Goal: Information Seeking & Learning: Check status

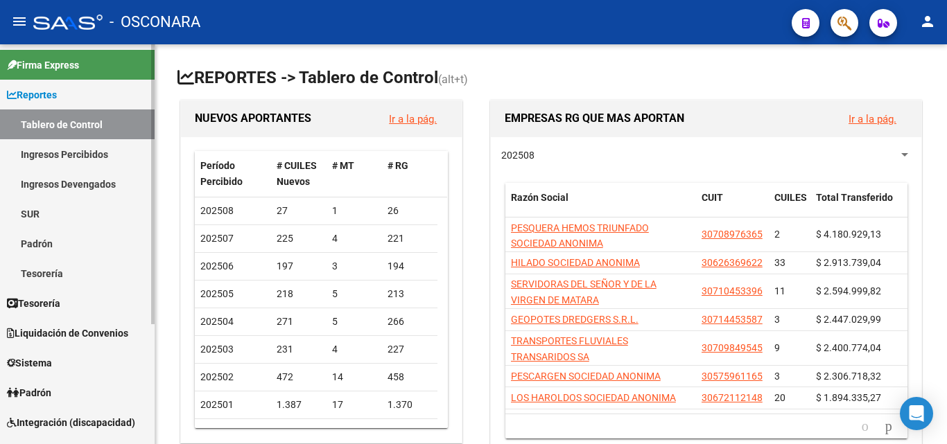
click at [96, 154] on link "Ingresos Percibidos" at bounding box center [77, 154] width 155 height 30
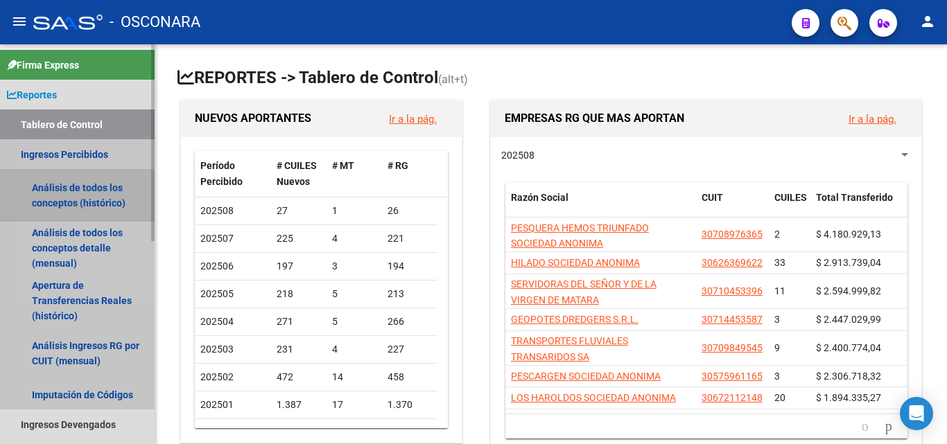
click at [79, 187] on link "Análisis de todos los conceptos (histórico)" at bounding box center [77, 195] width 155 height 53
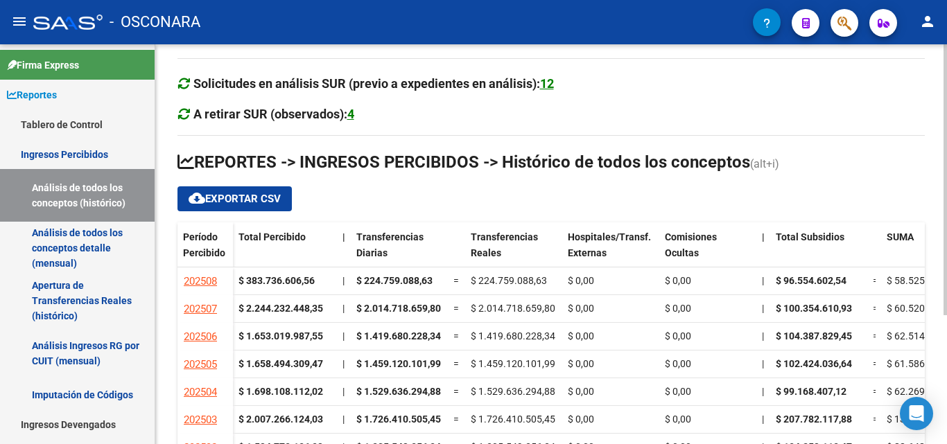
scroll to position [139, 0]
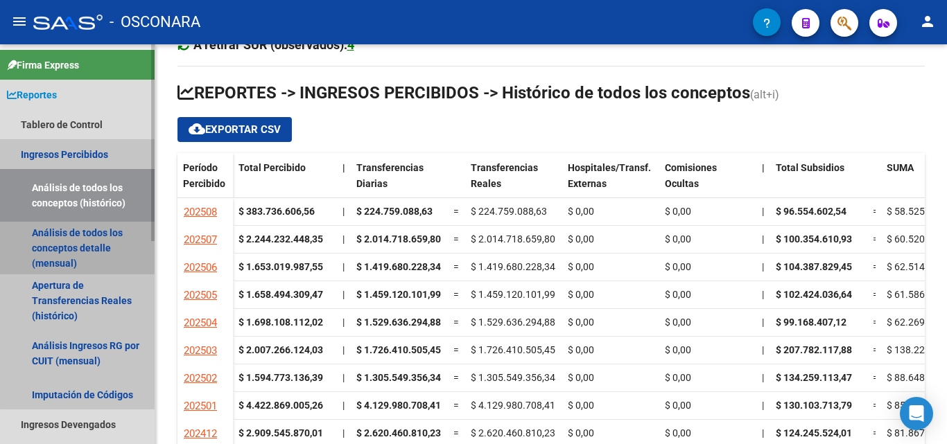
click at [80, 227] on link "Análisis de todos los conceptos detalle (mensual)" at bounding box center [77, 248] width 155 height 53
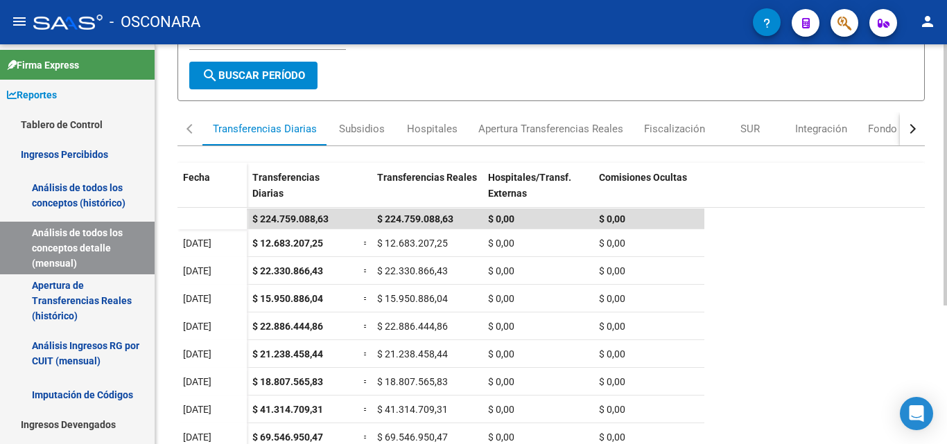
click at [913, 132] on div "button" at bounding box center [911, 129] width 10 height 10
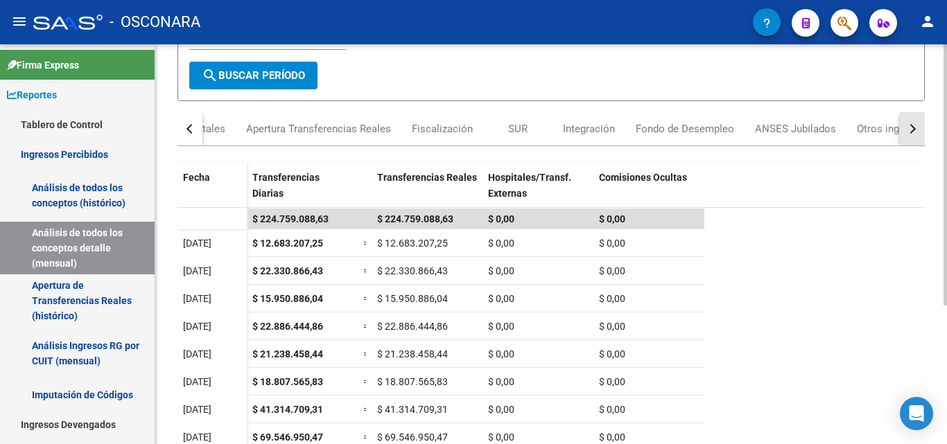
click at [913, 132] on div "button" at bounding box center [911, 129] width 10 height 10
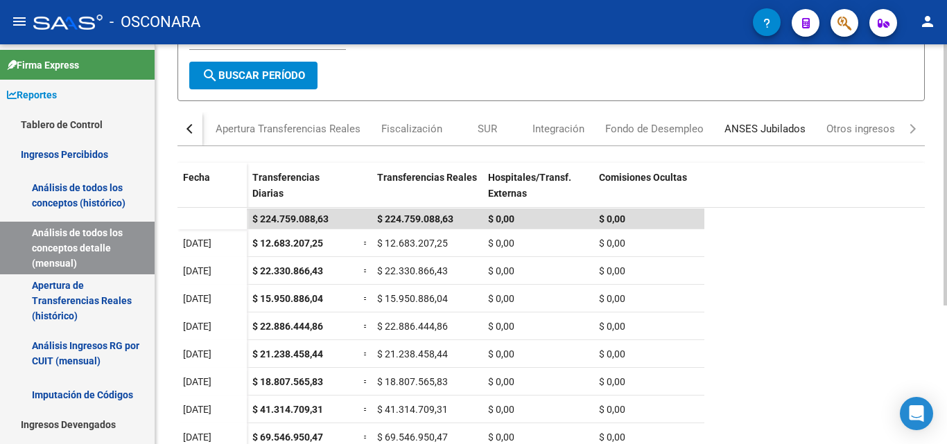
click at [748, 136] on div "ANSES Jubilados" at bounding box center [765, 128] width 81 height 15
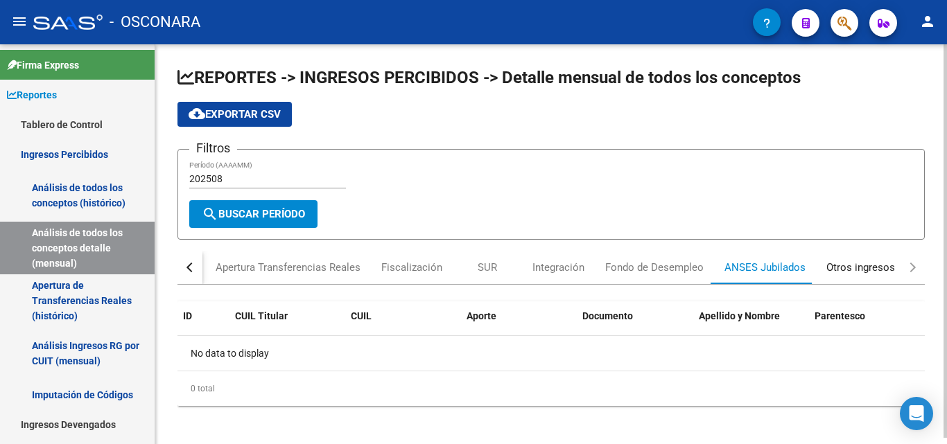
click at [843, 270] on div "Otros ingresos" at bounding box center [861, 267] width 69 height 15
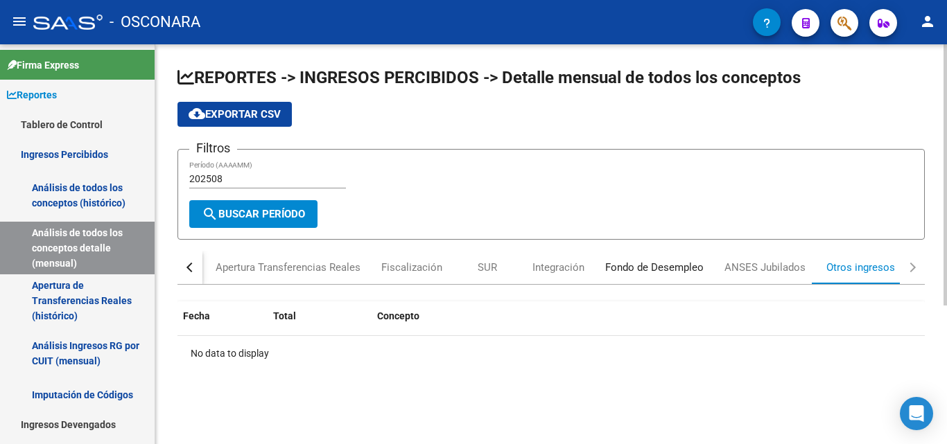
click at [677, 272] on div "Fondo de Desempleo" at bounding box center [654, 267] width 98 height 15
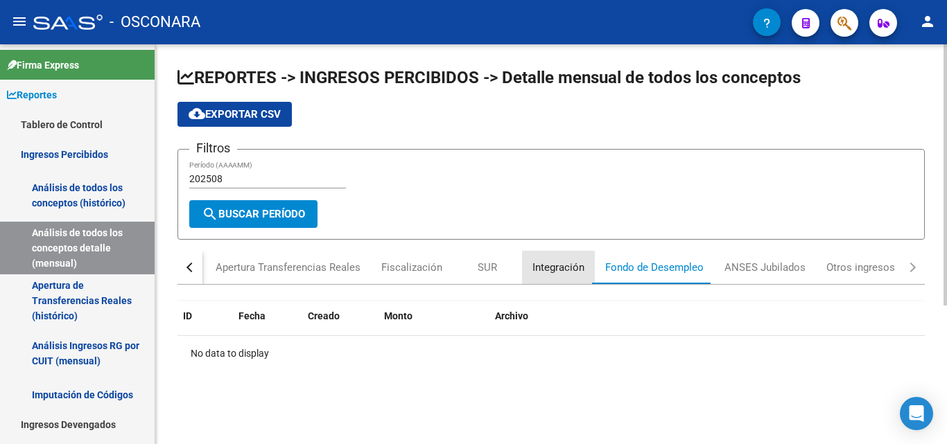
click at [569, 276] on div "Integración" at bounding box center [558, 267] width 73 height 33
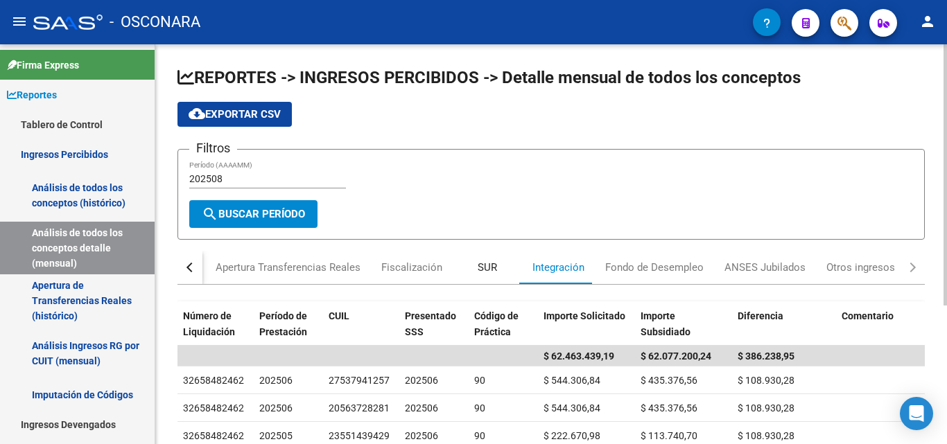
click at [484, 267] on div "SUR" at bounding box center [487, 267] width 19 height 15
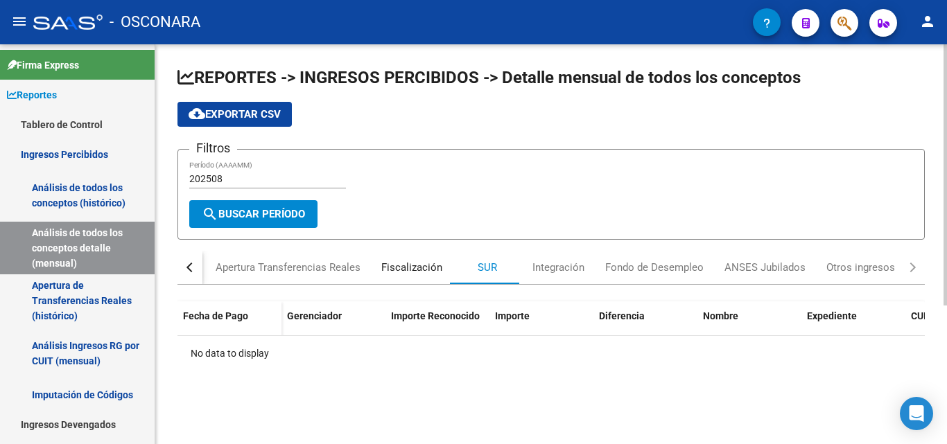
click at [406, 270] on div "Fiscalización" at bounding box center [411, 267] width 61 height 15
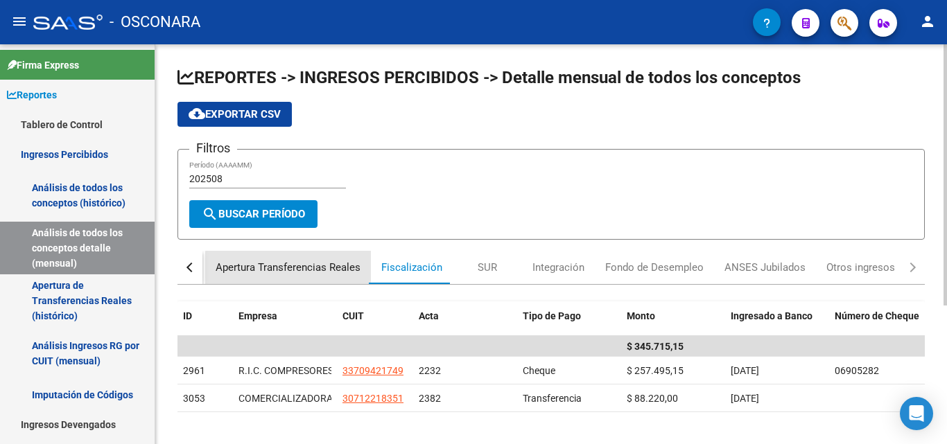
click at [320, 275] on div "Apertura Transferencias Reales" at bounding box center [288, 267] width 145 height 15
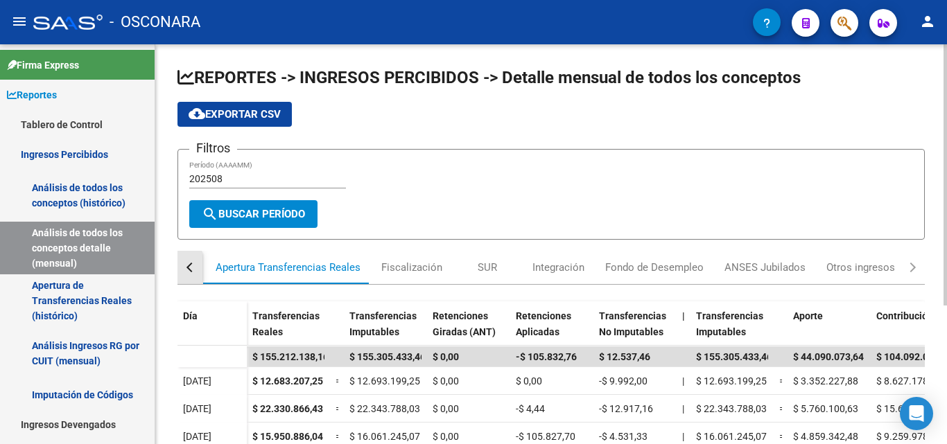
click at [186, 271] on button "button" at bounding box center [190, 267] width 25 height 33
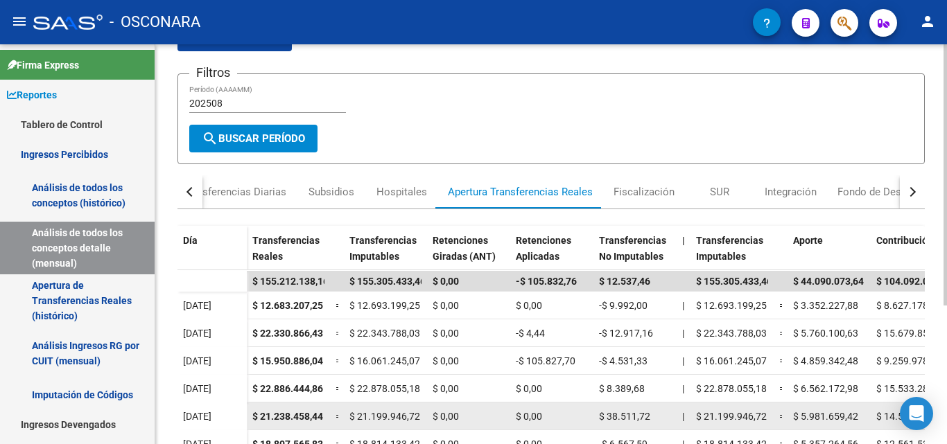
scroll to position [74, 0]
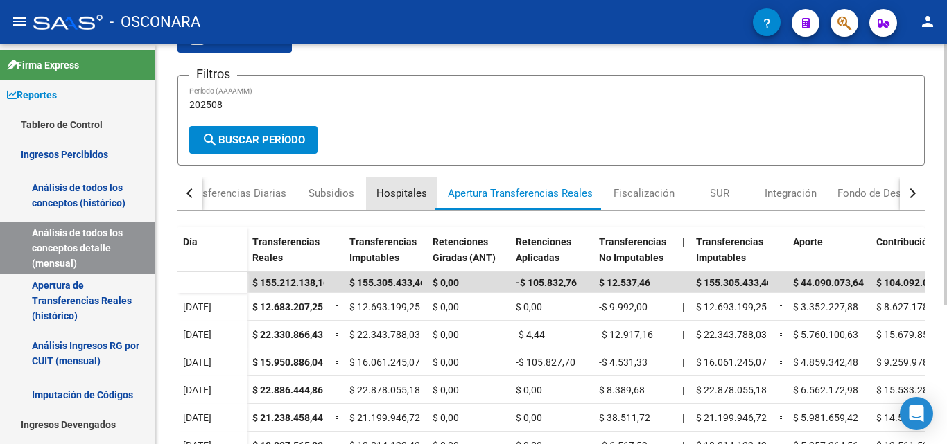
click at [392, 197] on div "Hospitales" at bounding box center [402, 193] width 51 height 15
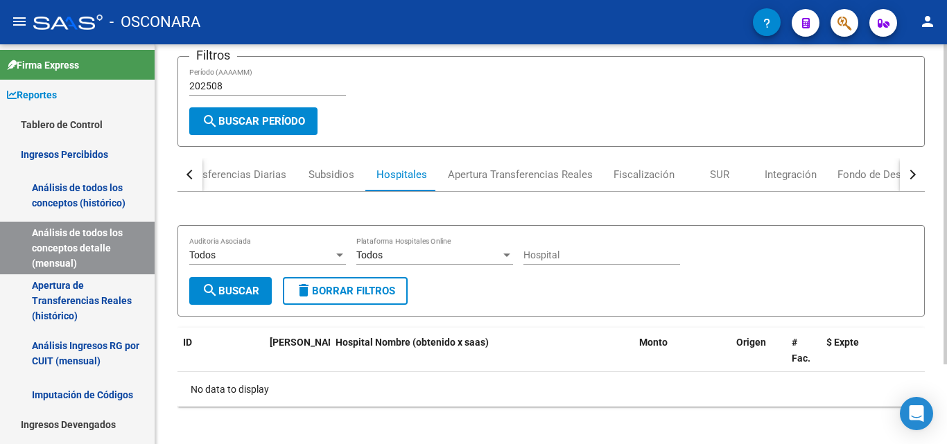
scroll to position [100, 0]
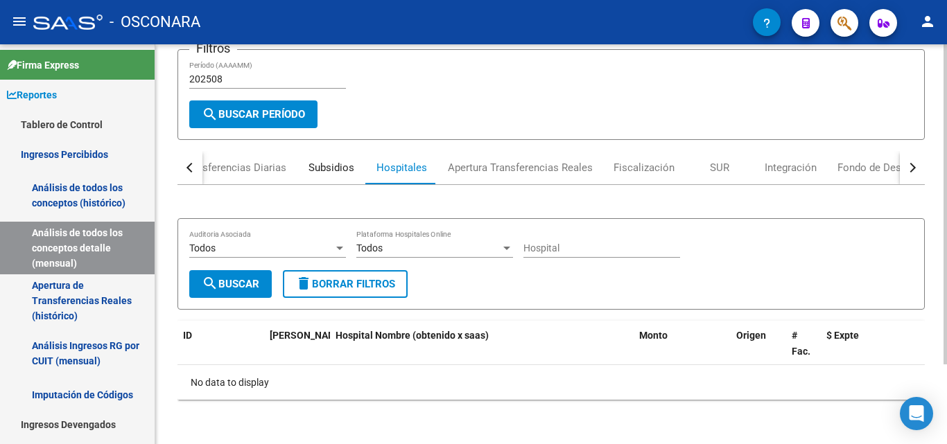
click at [327, 173] on div "Subsidios" at bounding box center [332, 167] width 46 height 15
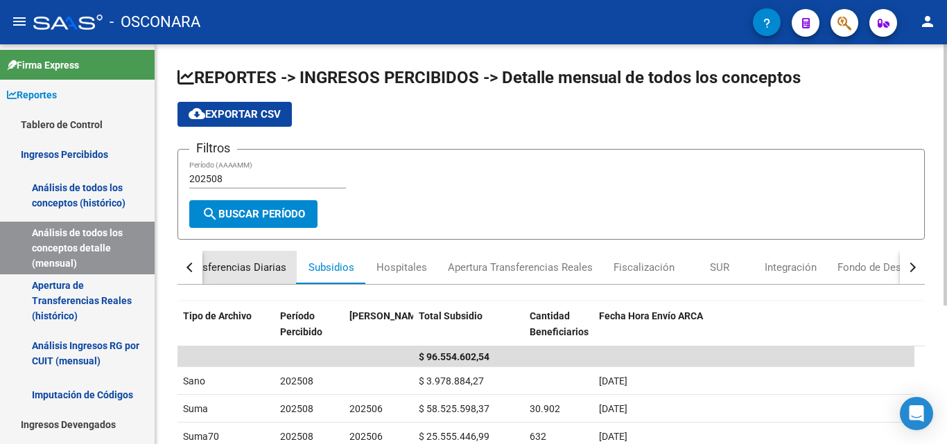
click at [257, 264] on div "Transferencias Diarias" at bounding box center [234, 267] width 104 height 15
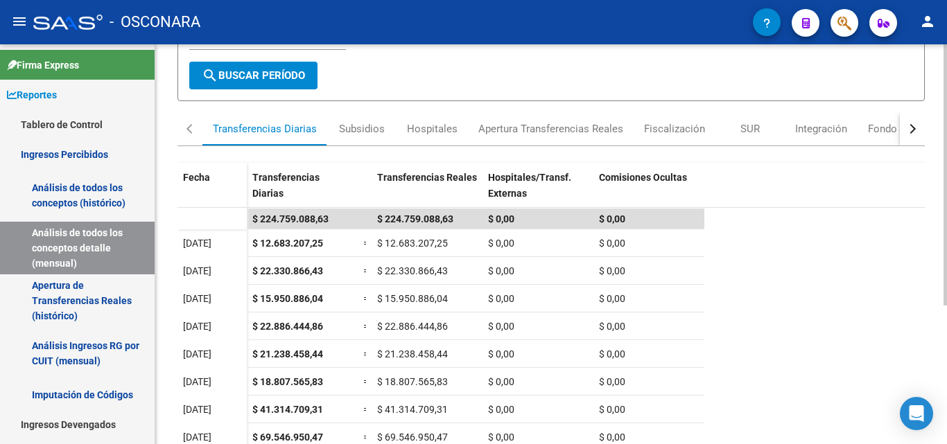
scroll to position [208, 0]
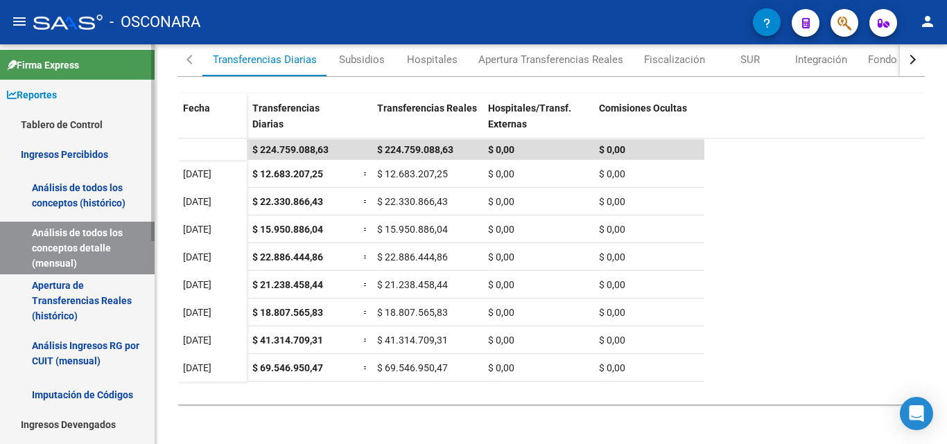
click at [71, 314] on link "Apertura de Transferencias Reales (histórico)" at bounding box center [77, 301] width 155 height 53
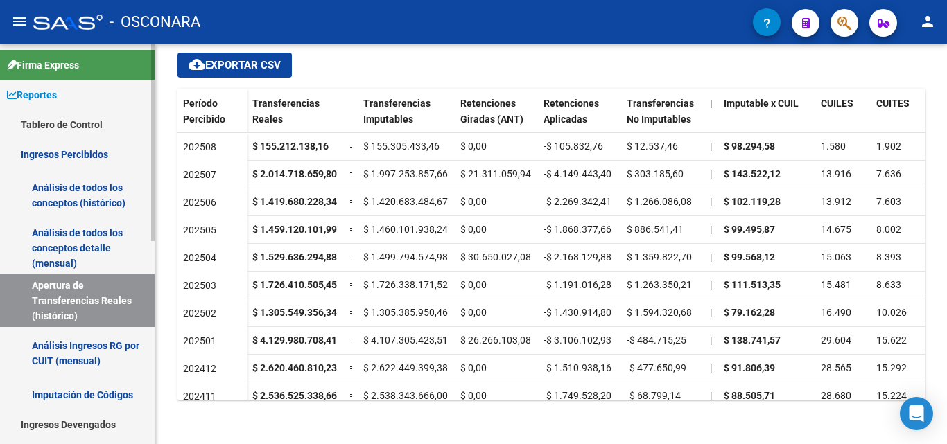
click at [65, 153] on link "Ingresos Percibidos" at bounding box center [77, 154] width 155 height 30
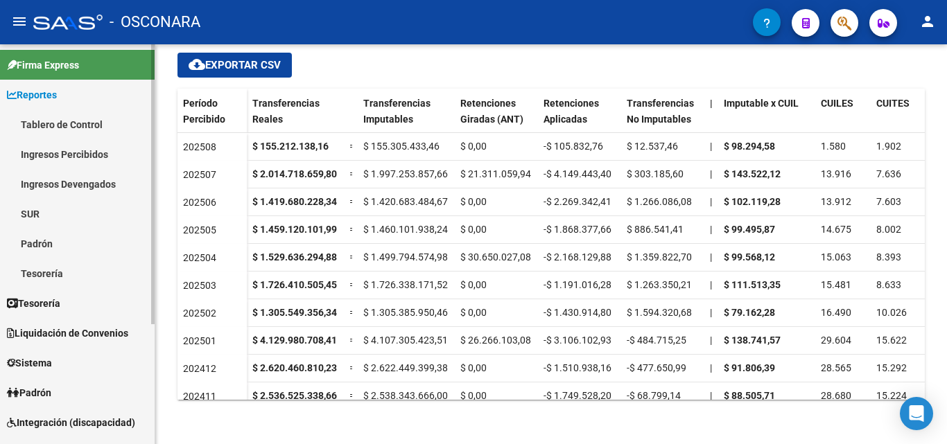
click at [65, 153] on link "Ingresos Percibidos" at bounding box center [77, 154] width 155 height 30
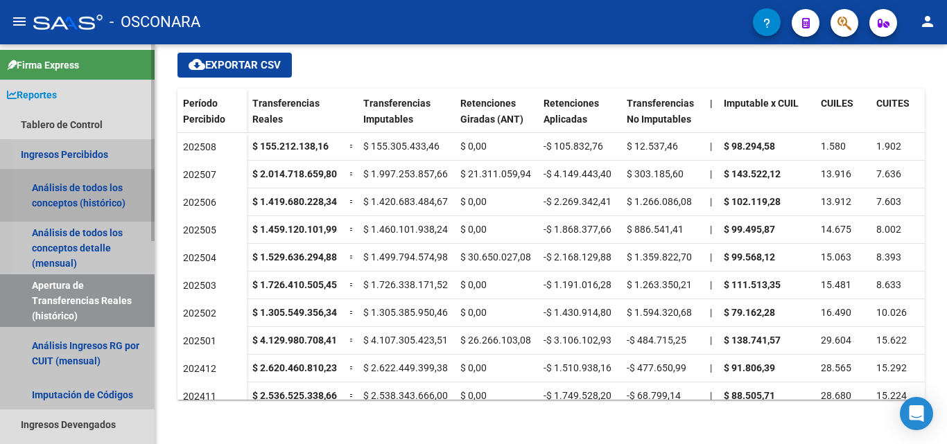
click at [71, 190] on link "Análisis de todos los conceptos (histórico)" at bounding box center [77, 195] width 155 height 53
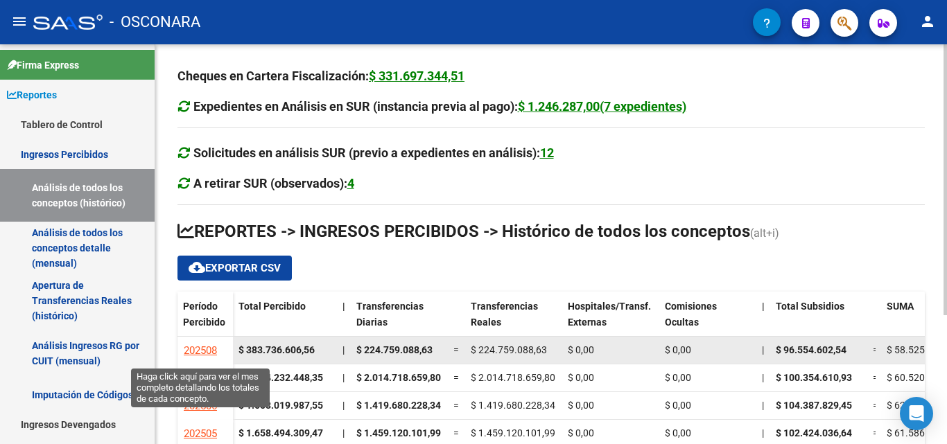
click at [210, 351] on span "202508" at bounding box center [200, 351] width 33 height 12
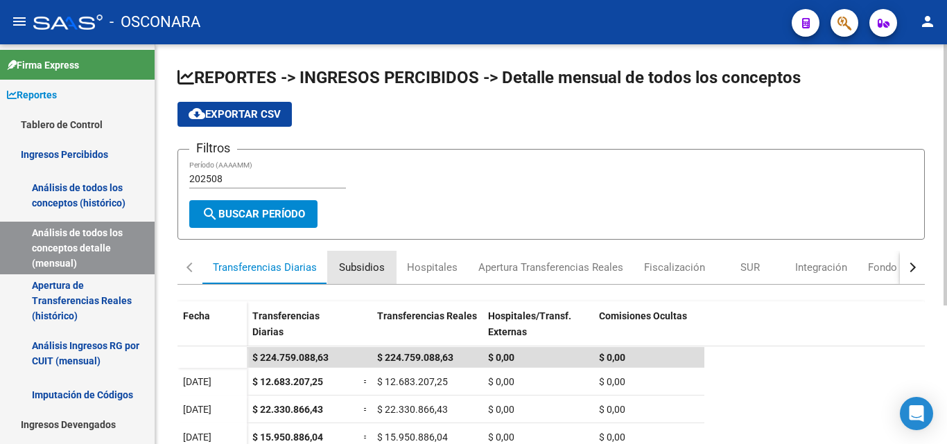
click at [361, 271] on div "Subsidios" at bounding box center [362, 267] width 46 height 15
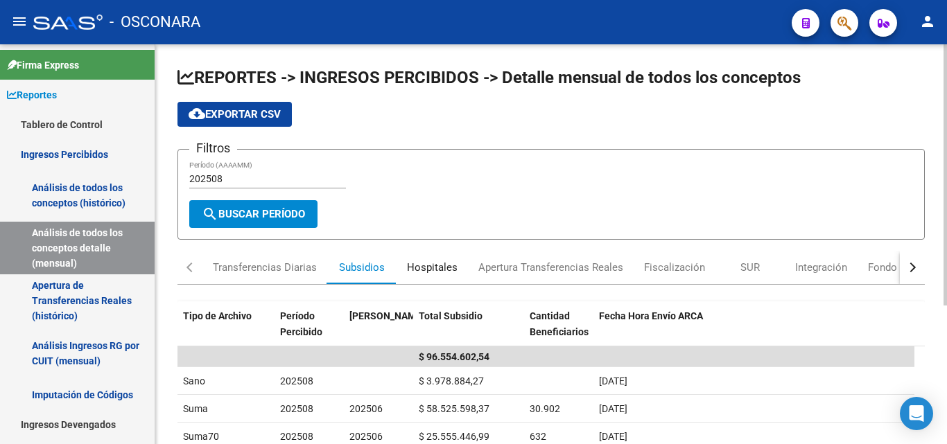
click at [444, 265] on div "Hospitales" at bounding box center [432, 267] width 51 height 15
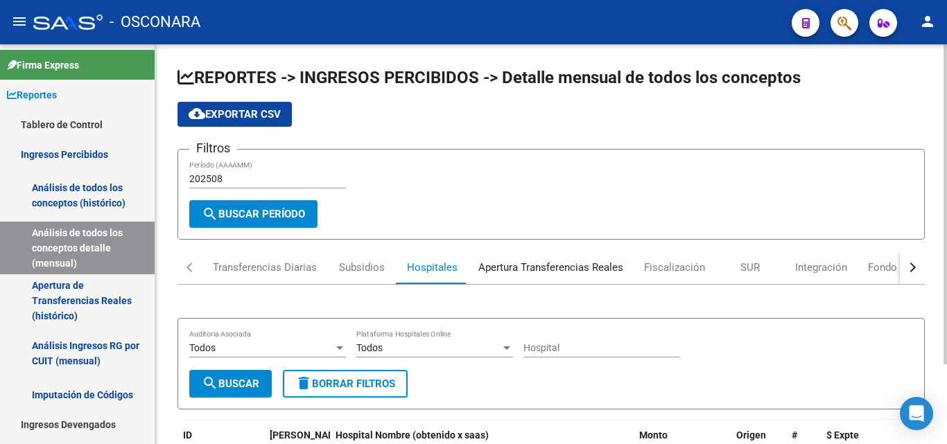
click at [521, 261] on div "Apertura Transferencias Reales" at bounding box center [550, 267] width 145 height 15
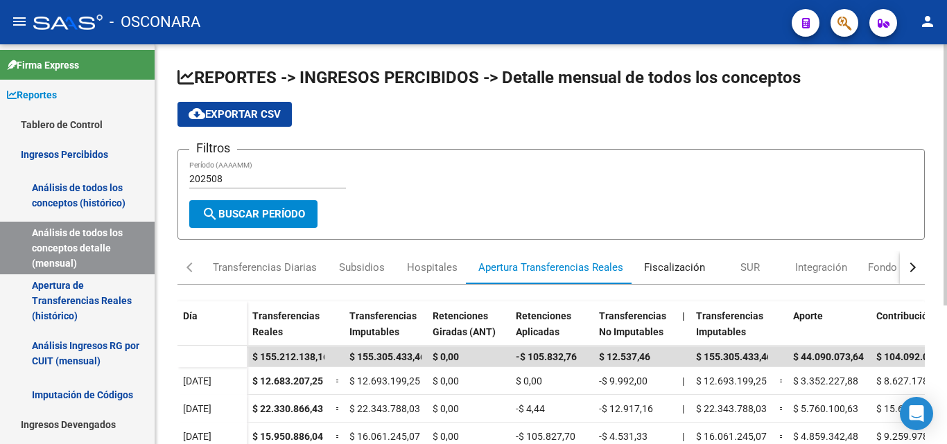
click at [666, 269] on div "Fiscalización" at bounding box center [674, 267] width 61 height 15
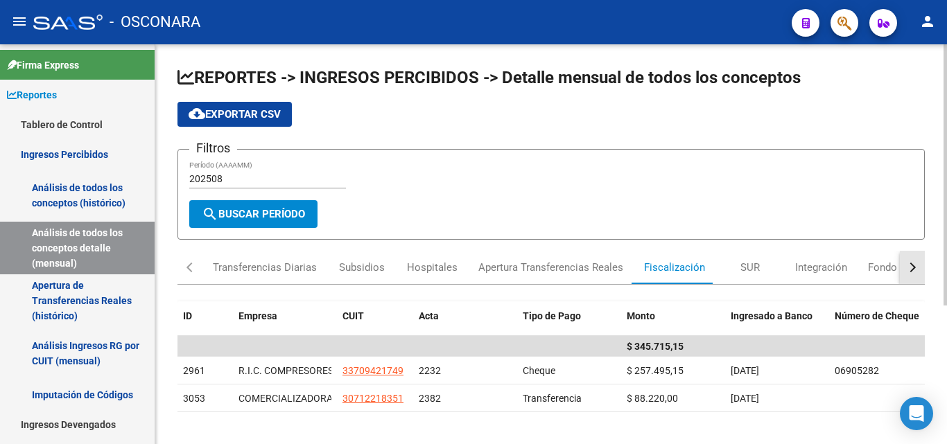
click at [917, 268] on button "button" at bounding box center [912, 267] width 25 height 33
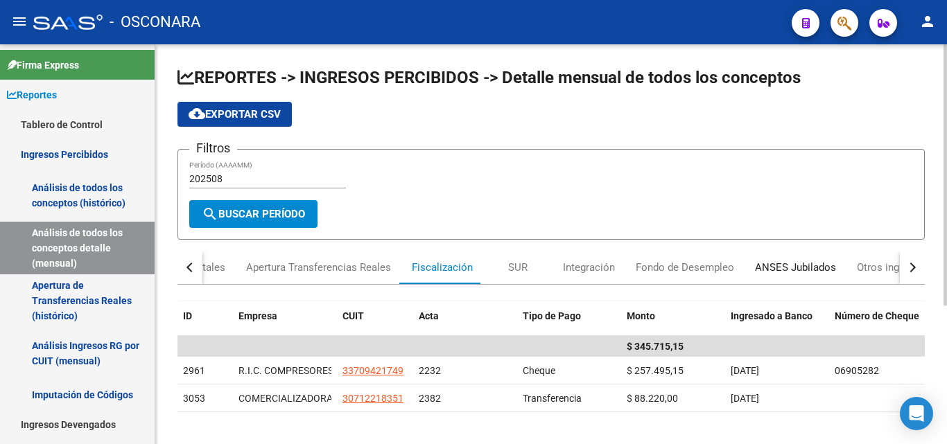
click at [790, 271] on div "ANSES Jubilados" at bounding box center [795, 267] width 81 height 15
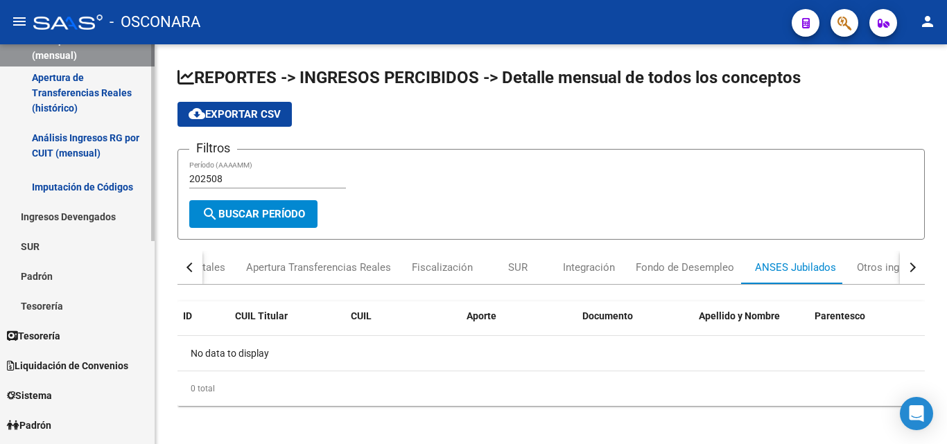
scroll to position [277, 0]
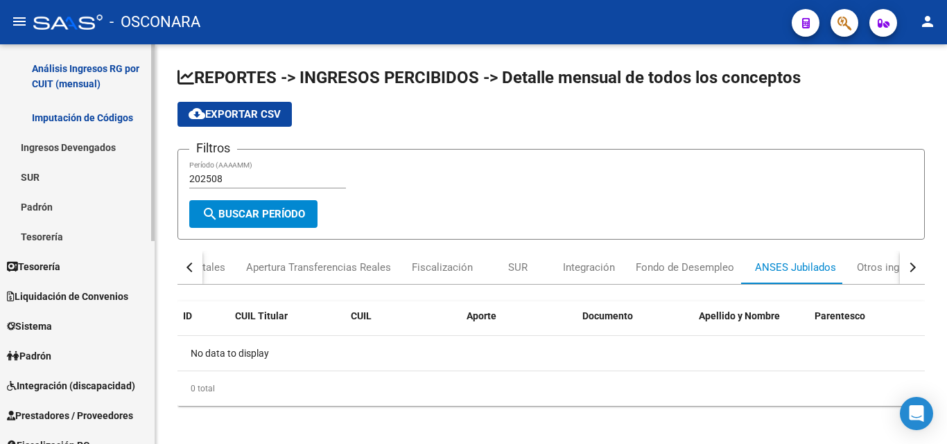
click at [84, 273] on link "Tesorería" at bounding box center [77, 267] width 155 height 30
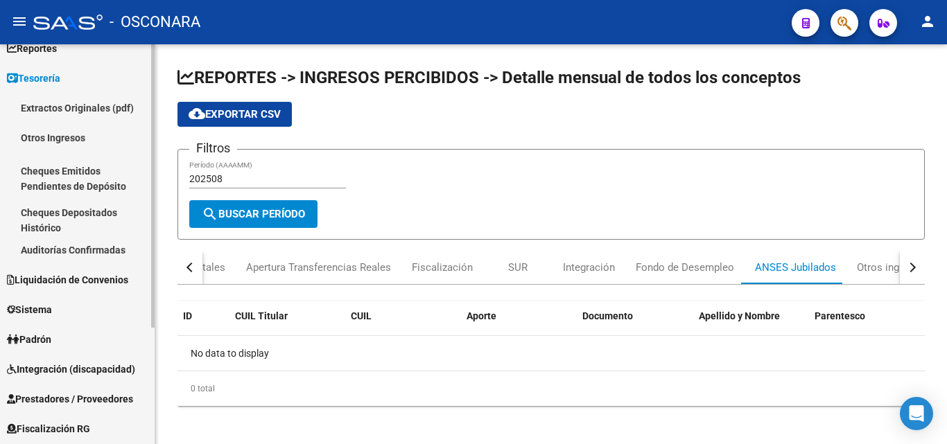
scroll to position [26, 0]
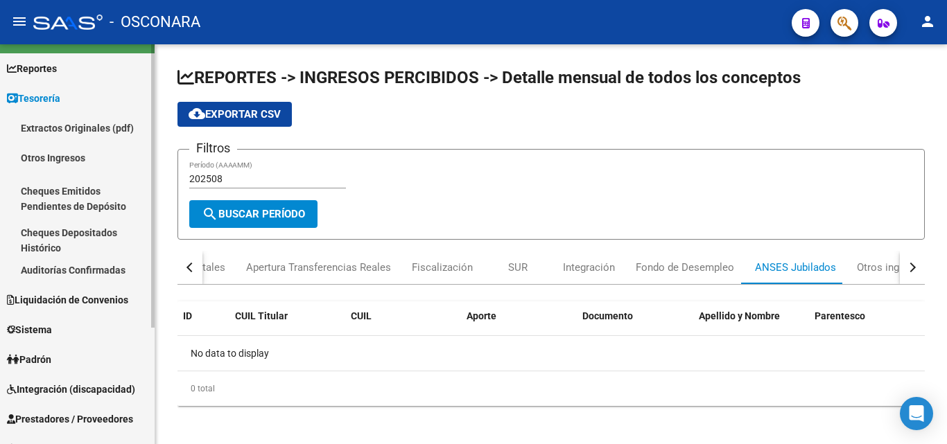
click at [71, 160] on link "Otros Ingresos" at bounding box center [77, 158] width 155 height 30
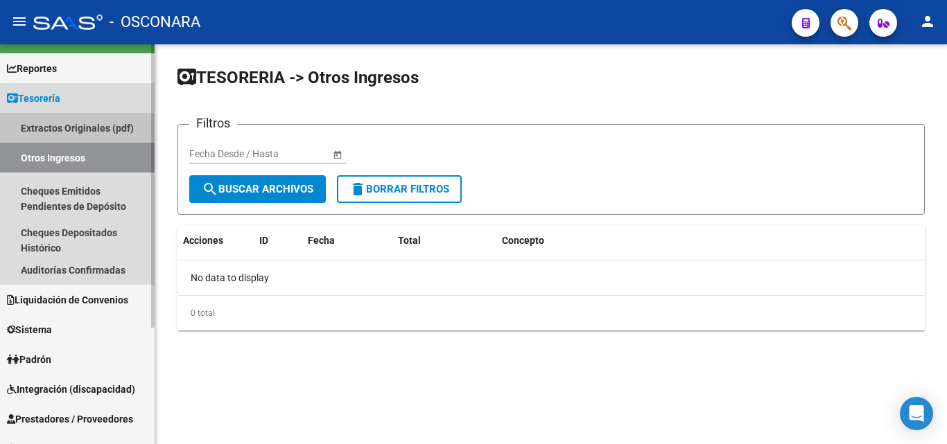
click at [67, 132] on link "Extractos Originales (pdf)" at bounding box center [77, 128] width 155 height 30
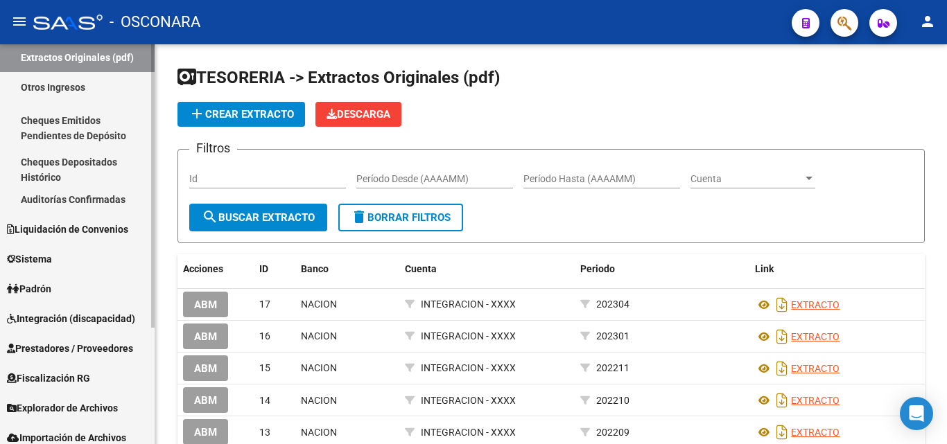
scroll to position [139, 0]
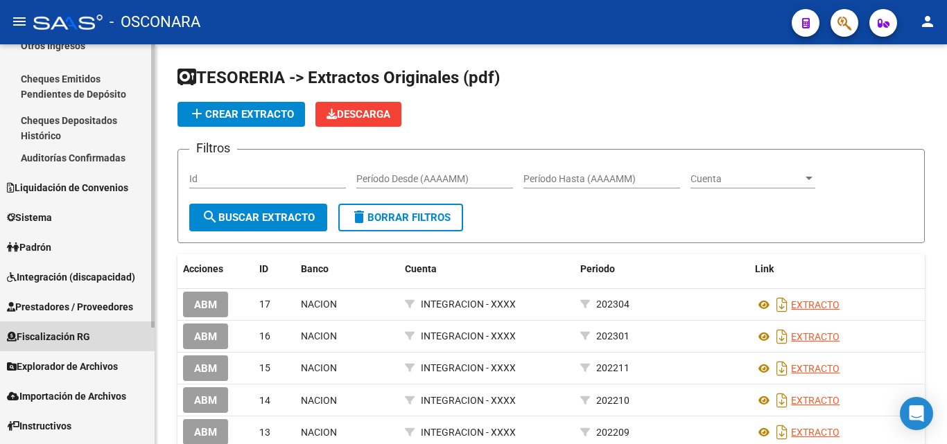
click at [49, 338] on span "Fiscalización RG" at bounding box center [48, 336] width 83 height 15
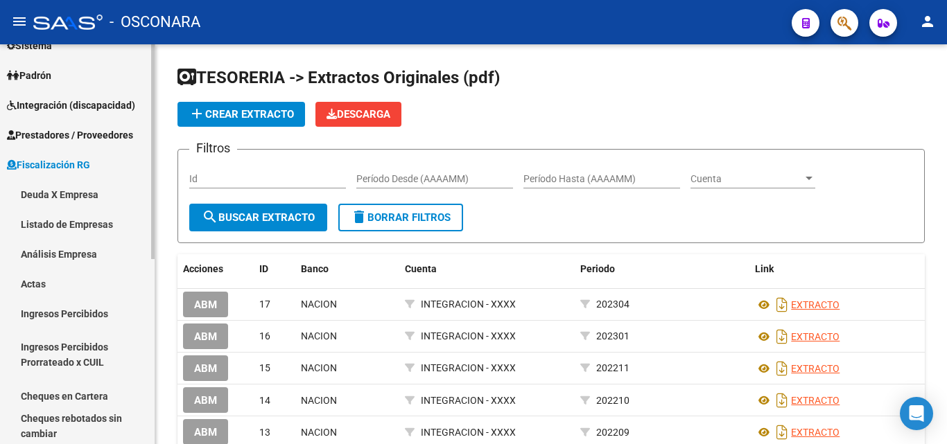
click at [77, 324] on link "Ingresos Percibidos" at bounding box center [77, 314] width 155 height 30
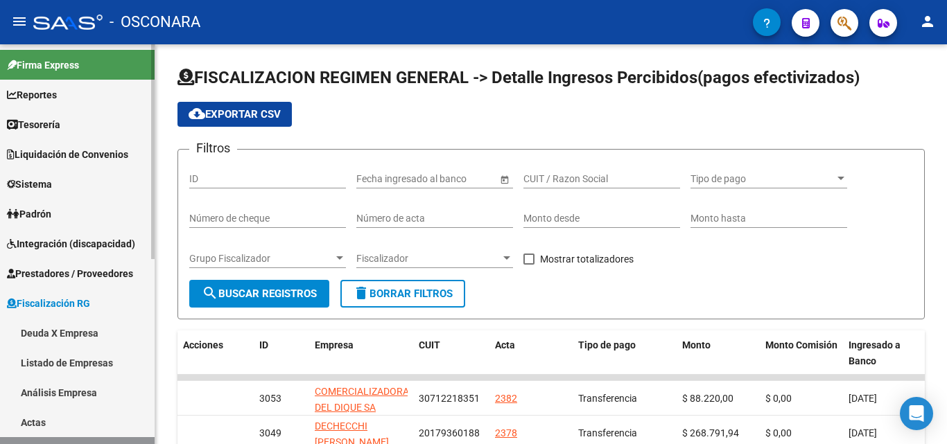
click at [59, 105] on link "Reportes" at bounding box center [77, 95] width 155 height 30
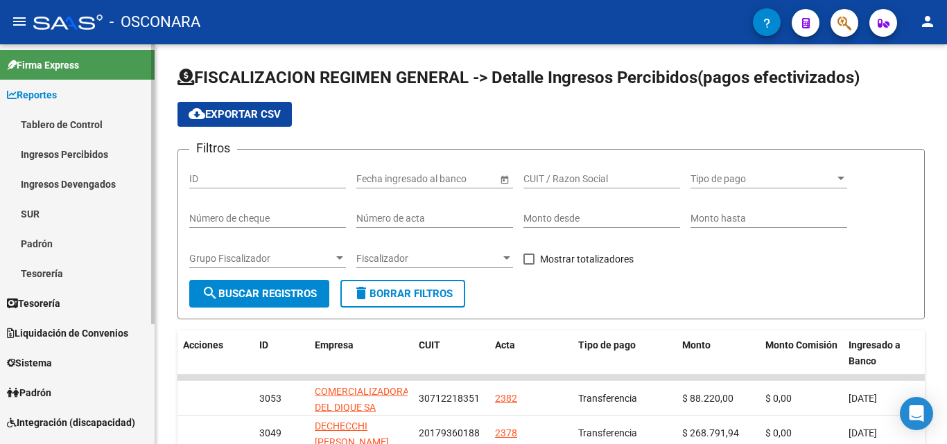
click at [71, 151] on link "Ingresos Percibidos" at bounding box center [77, 154] width 155 height 30
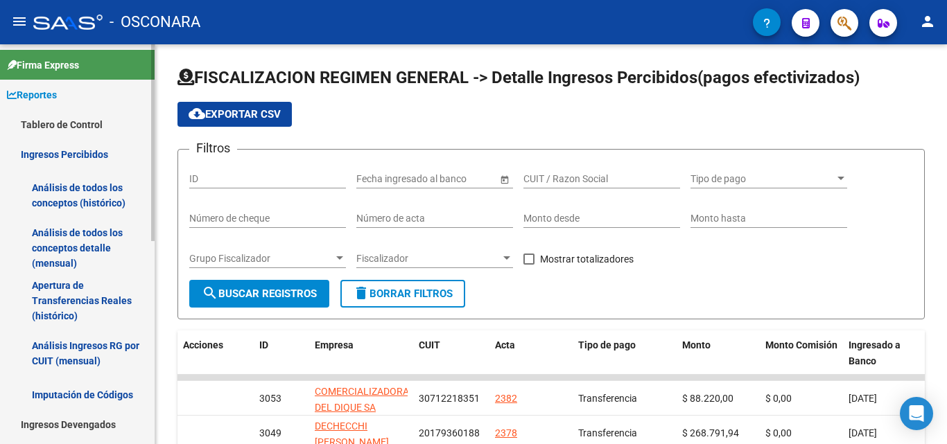
click at [82, 198] on link "Análisis de todos los conceptos (histórico)" at bounding box center [77, 195] width 155 height 53
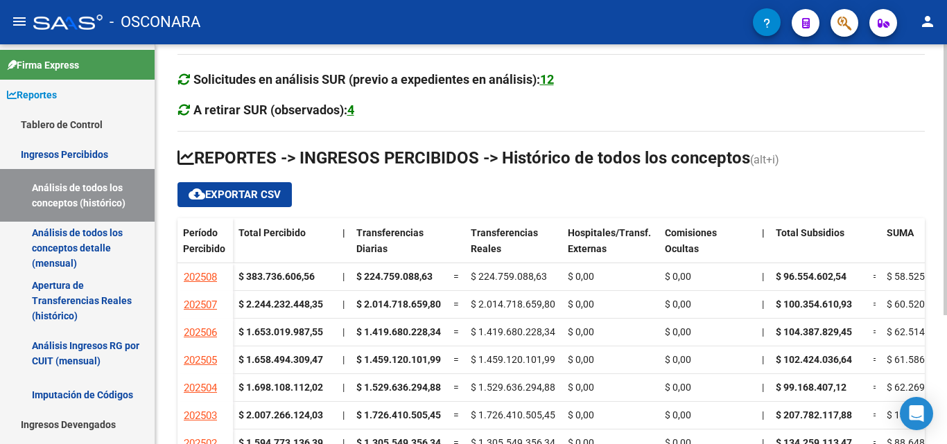
scroll to position [139, 0]
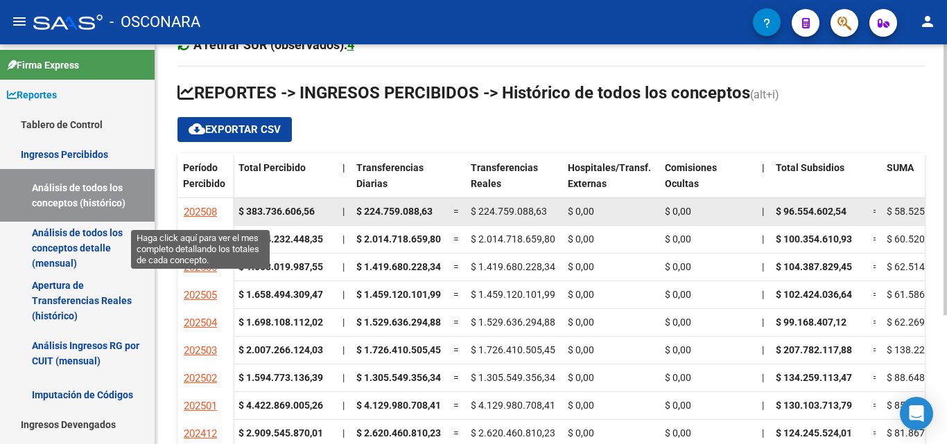
click at [192, 210] on span "202508" at bounding box center [200, 212] width 33 height 12
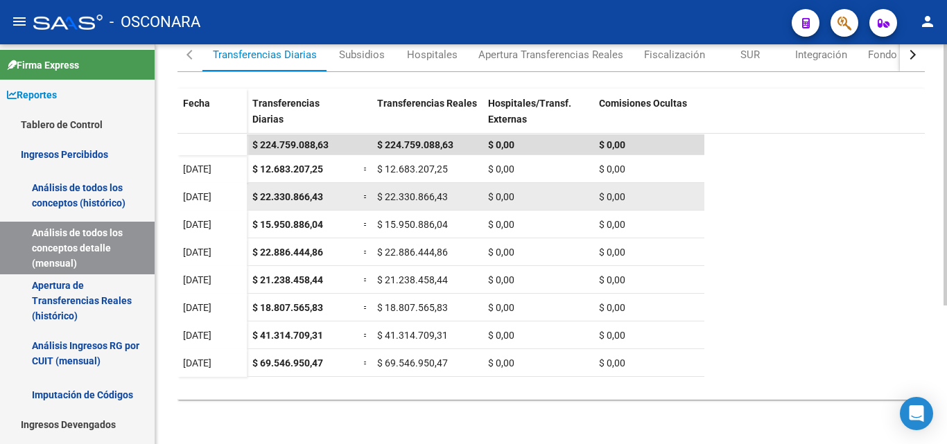
scroll to position [144, 0]
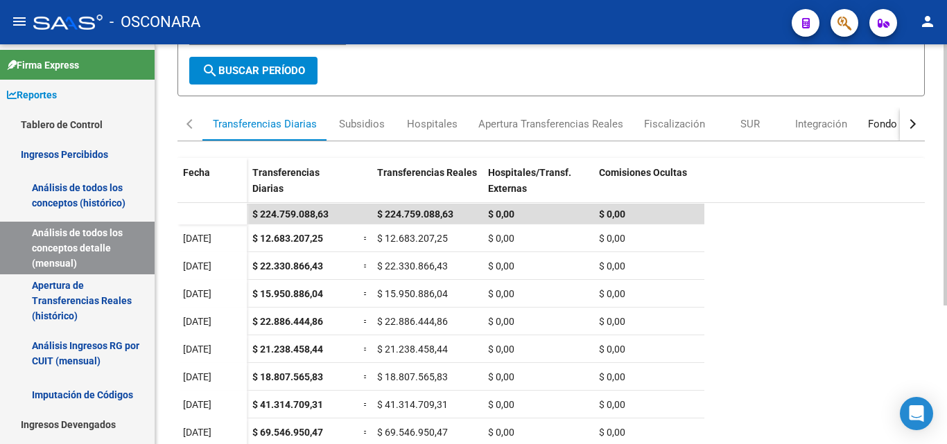
click at [870, 126] on div "Fondo de Desempleo" at bounding box center [917, 123] width 98 height 15
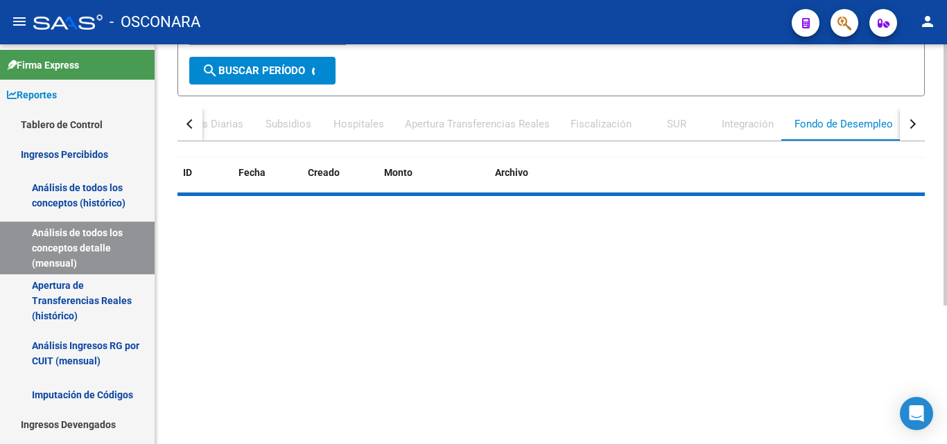
scroll to position [0, 0]
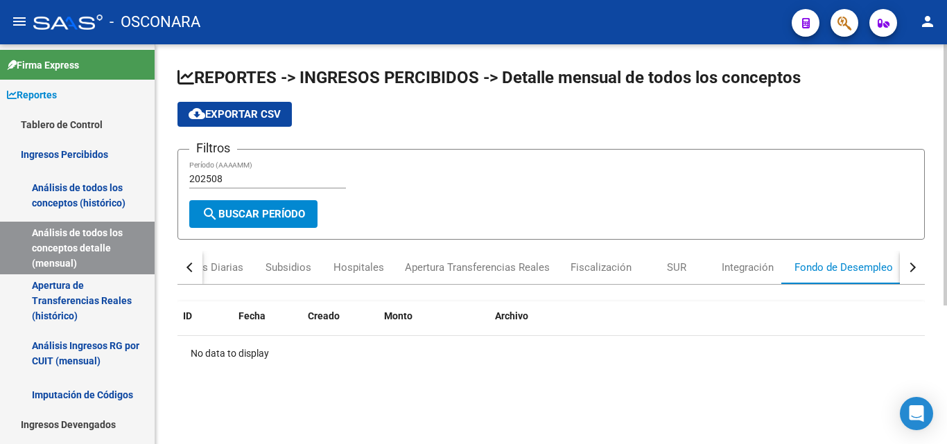
click at [910, 265] on div "button" at bounding box center [911, 268] width 10 height 10
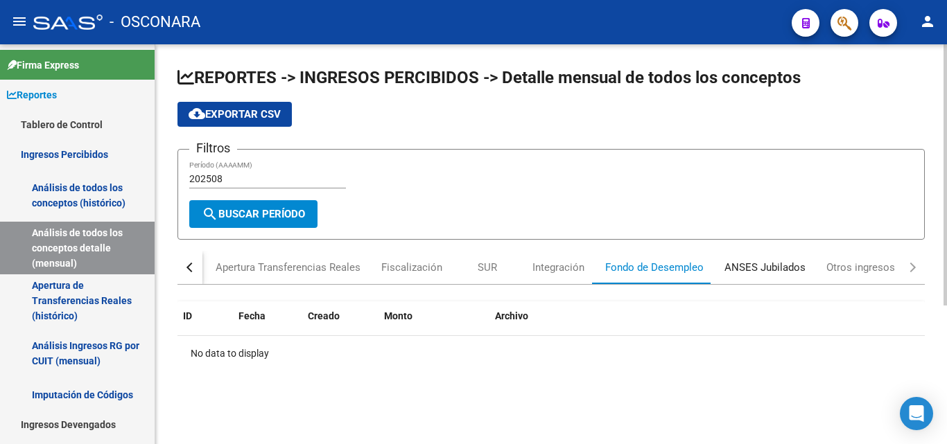
click at [769, 270] on div "ANSES Jubilados" at bounding box center [765, 267] width 81 height 15
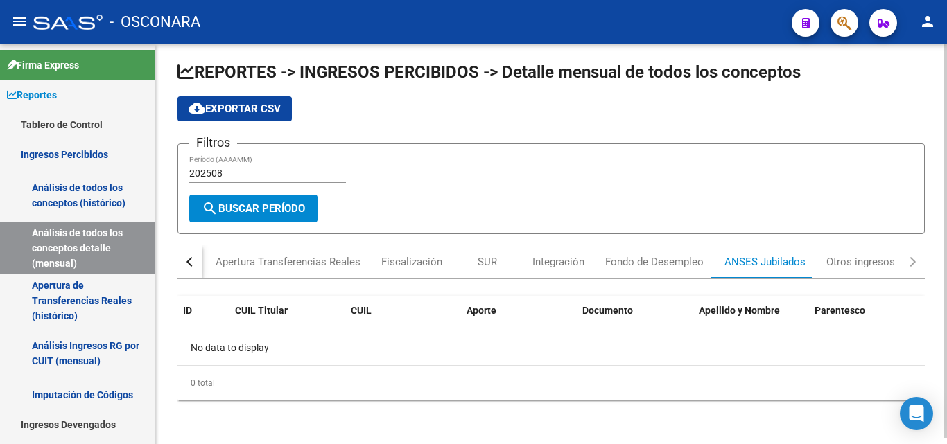
scroll to position [6, 0]
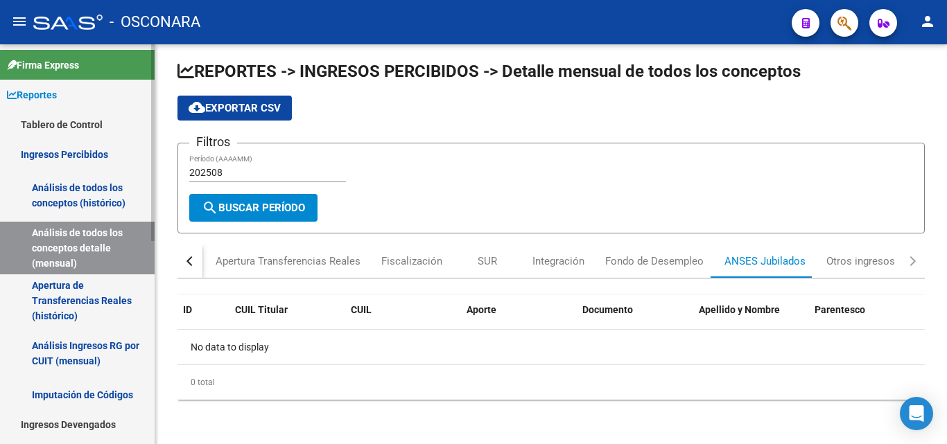
click at [53, 279] on link "Apertura de Transferencias Reales (histórico)" at bounding box center [77, 301] width 155 height 53
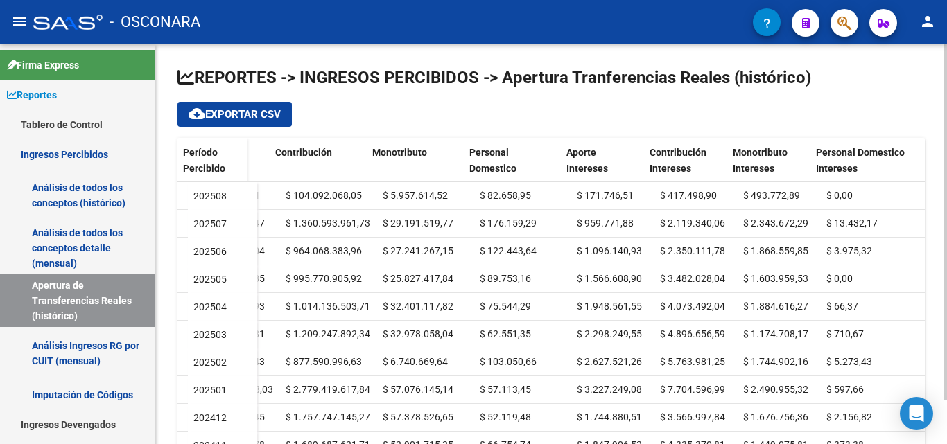
scroll to position [0, 934]
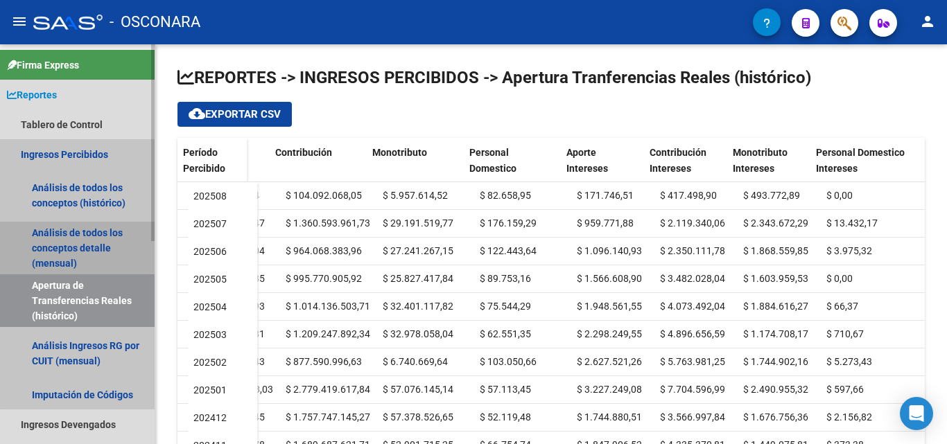
click at [80, 230] on link "Análisis de todos los conceptos detalle (mensual)" at bounding box center [77, 248] width 155 height 53
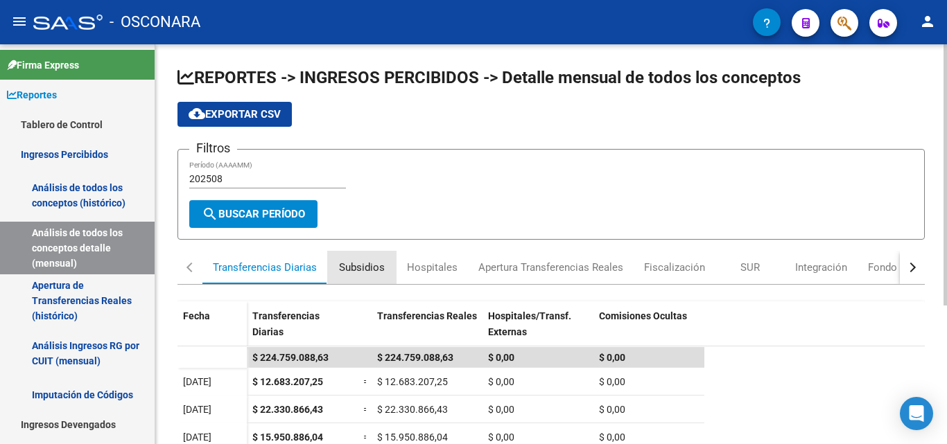
click at [370, 268] on div "Subsidios" at bounding box center [362, 267] width 46 height 15
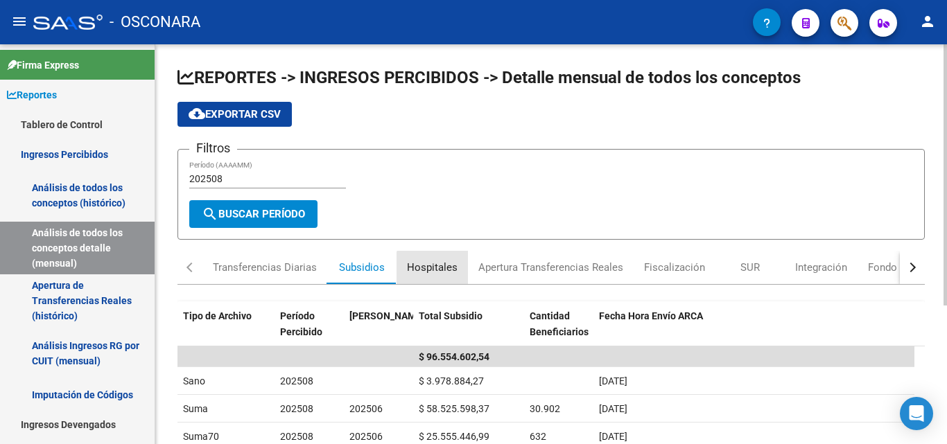
click at [437, 277] on div "Hospitales" at bounding box center [432, 267] width 71 height 33
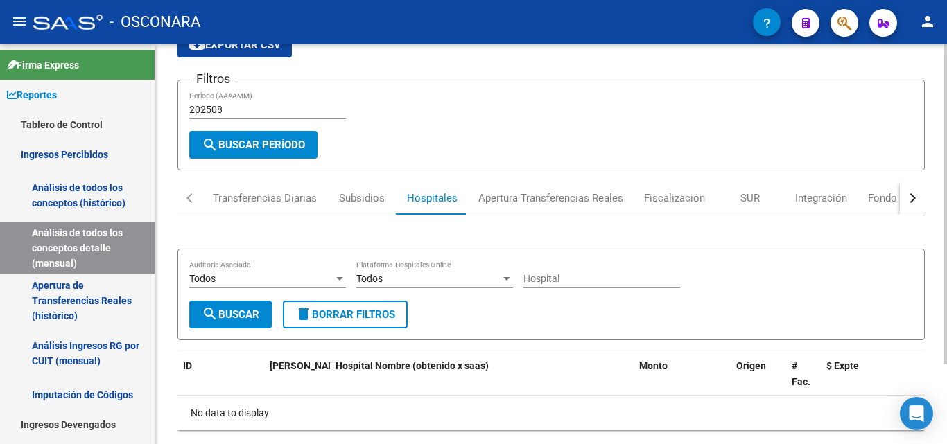
scroll to position [100, 0]
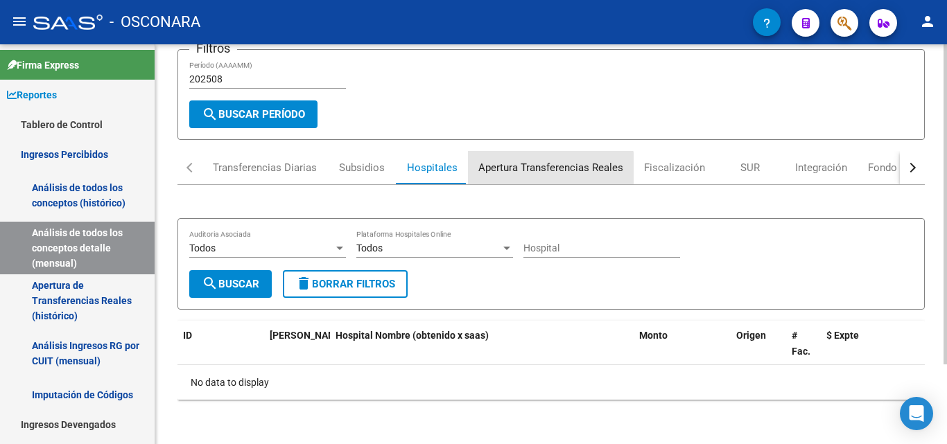
click at [534, 175] on div "Apertura Transferencias Reales" at bounding box center [550, 167] width 145 height 15
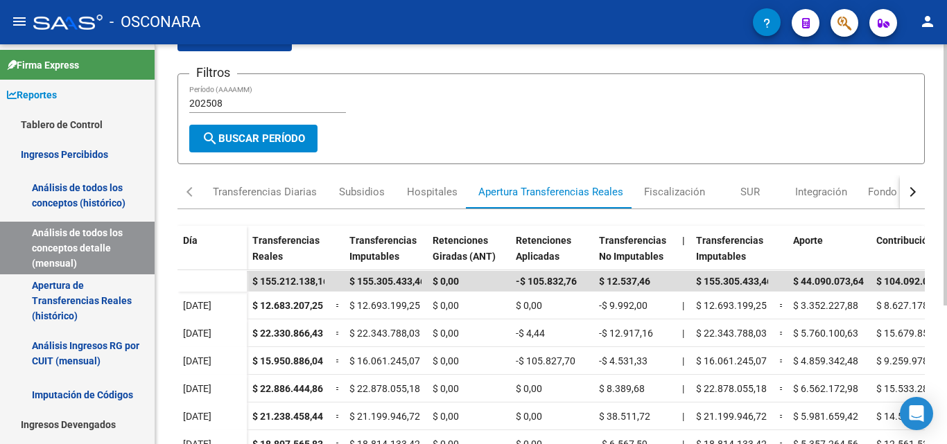
scroll to position [74, 0]
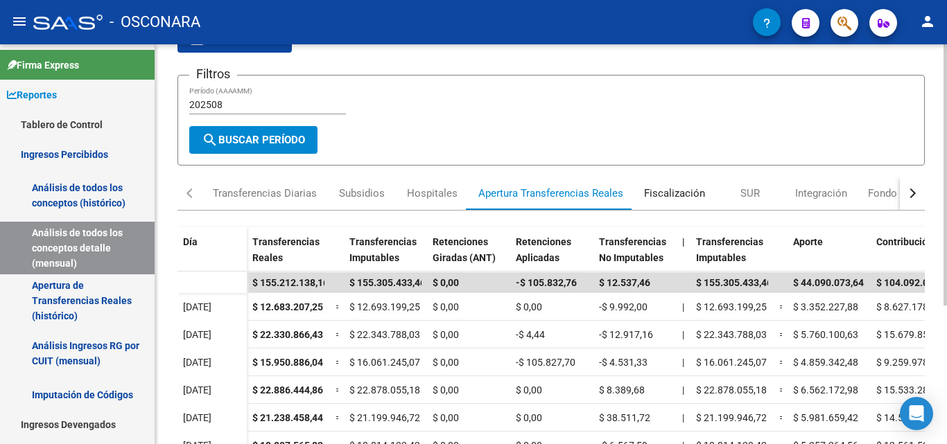
click at [675, 193] on div "Fiscalización" at bounding box center [674, 193] width 61 height 15
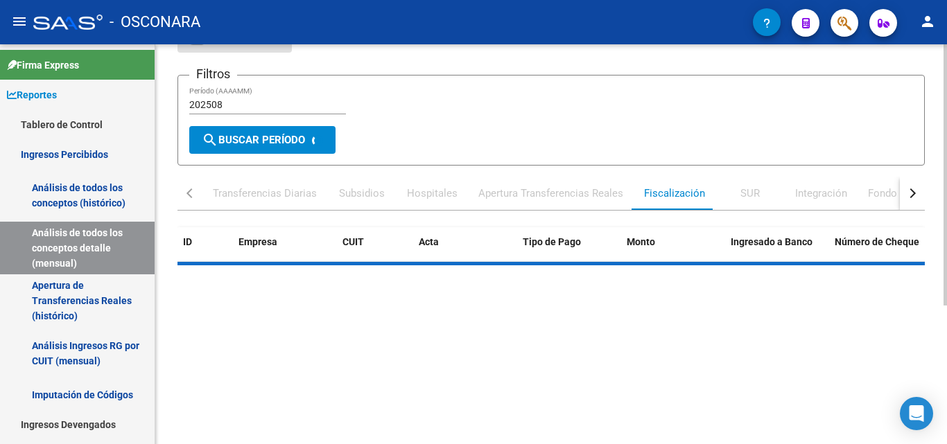
scroll to position [0, 0]
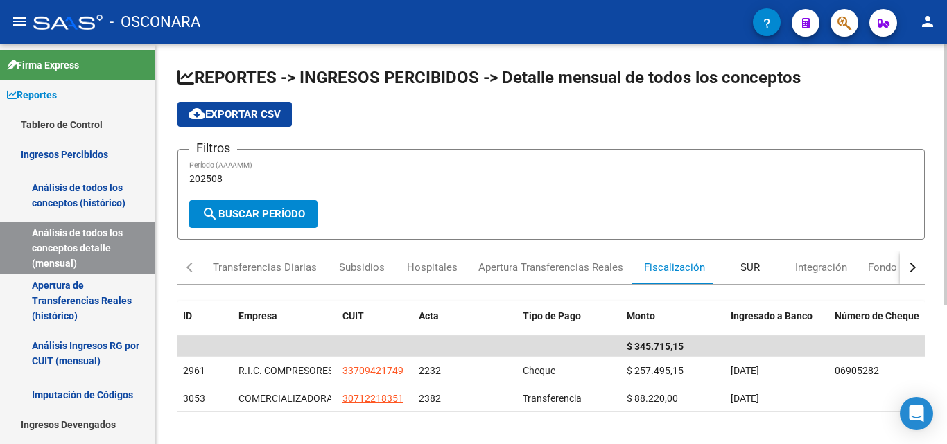
click at [746, 268] on div "SUR" at bounding box center [750, 267] width 19 height 15
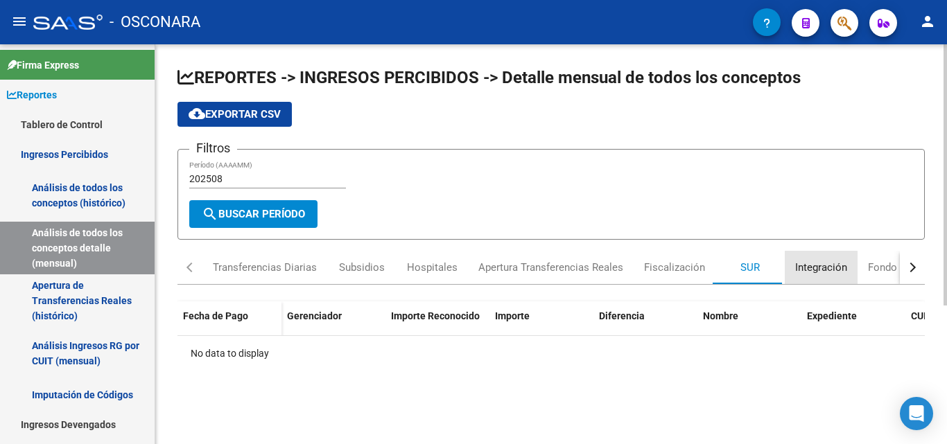
click at [798, 273] on div "Integración" at bounding box center [821, 267] width 52 height 15
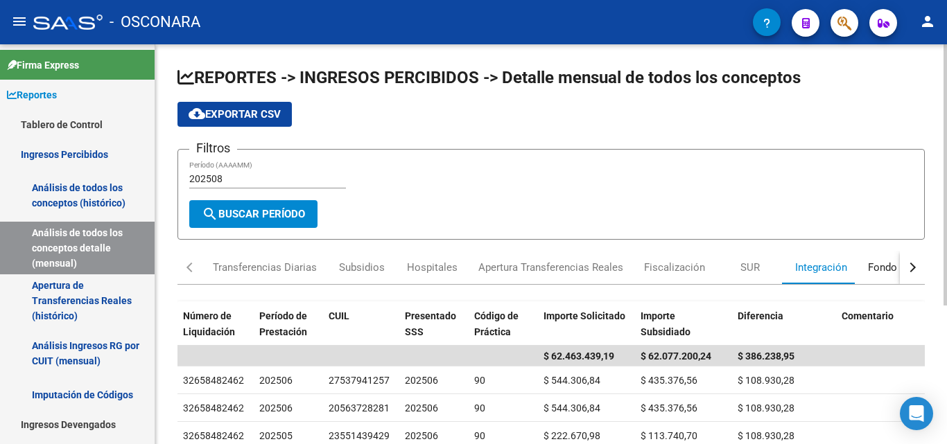
click at [883, 275] on div "Fondo de Desempleo" at bounding box center [917, 267] width 98 height 15
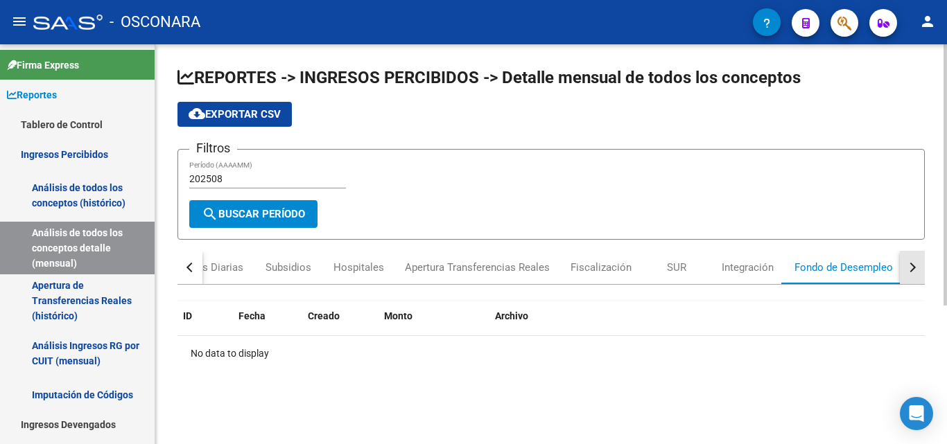
click at [910, 271] on div "button" at bounding box center [911, 268] width 10 height 10
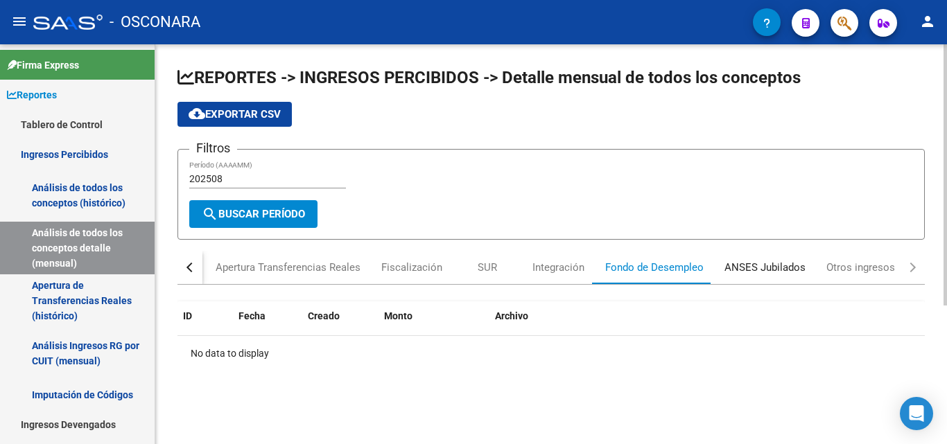
click at [788, 267] on div "ANSES Jubilados" at bounding box center [765, 267] width 81 height 15
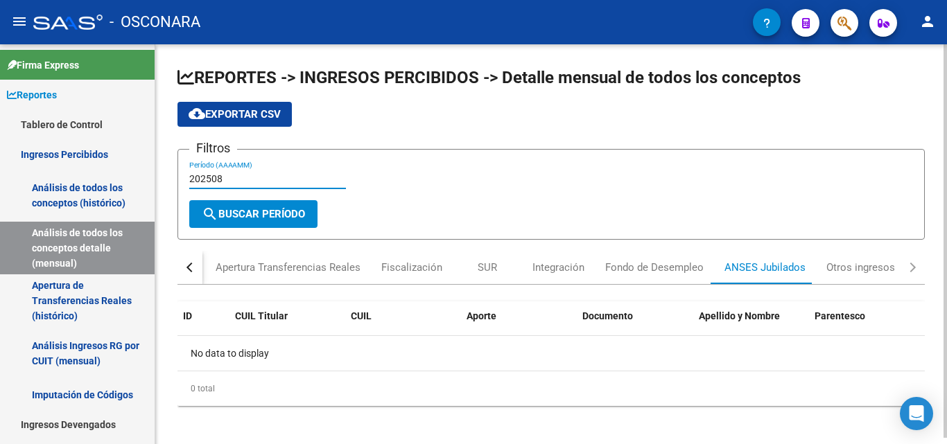
click at [220, 175] on input "202508" at bounding box center [267, 179] width 157 height 12
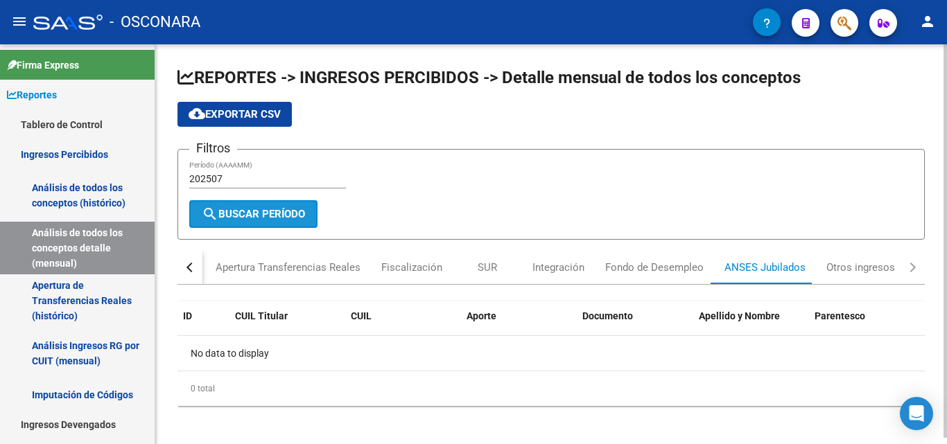
click at [253, 210] on span "search Buscar Período" at bounding box center [253, 214] width 103 height 12
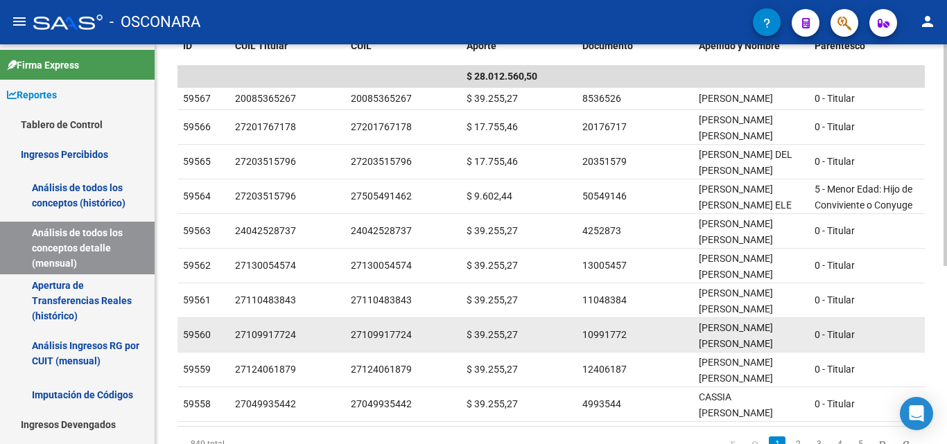
scroll to position [320, 0]
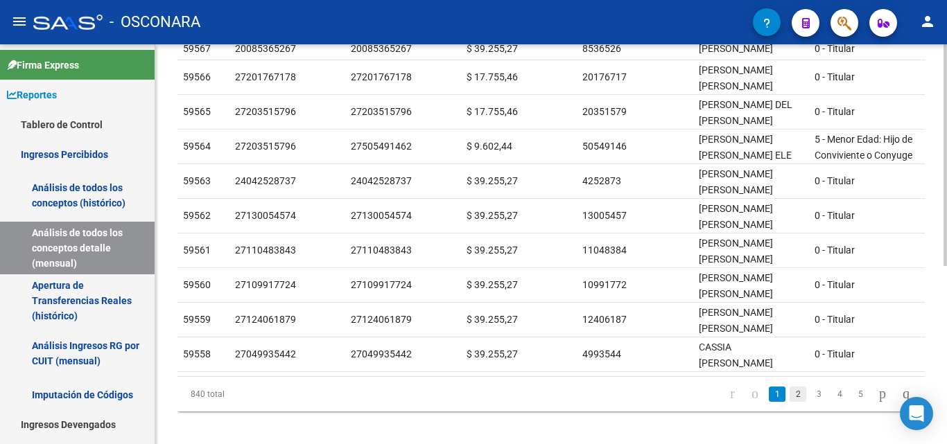
click at [790, 387] on link "2" at bounding box center [798, 394] width 17 height 15
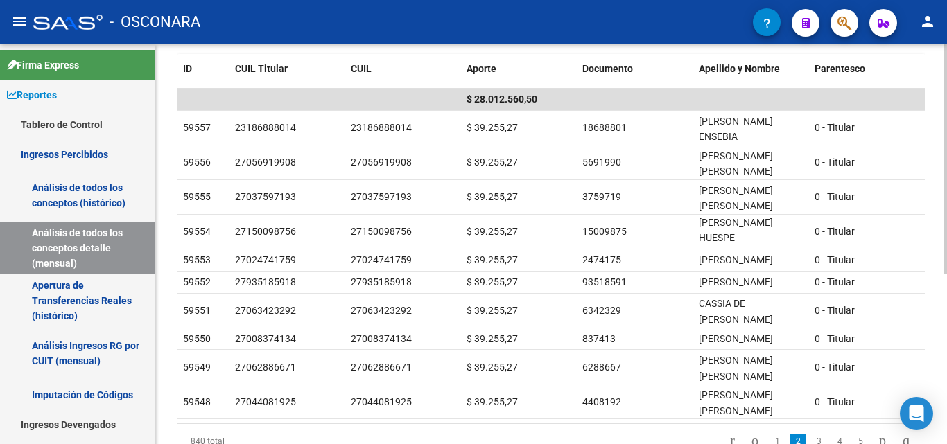
scroll to position [295, 0]
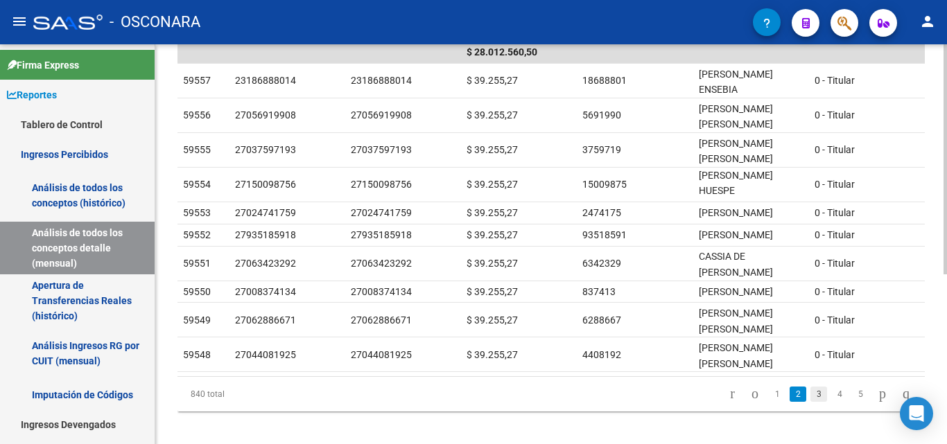
click at [811, 387] on link "3" at bounding box center [819, 394] width 17 height 15
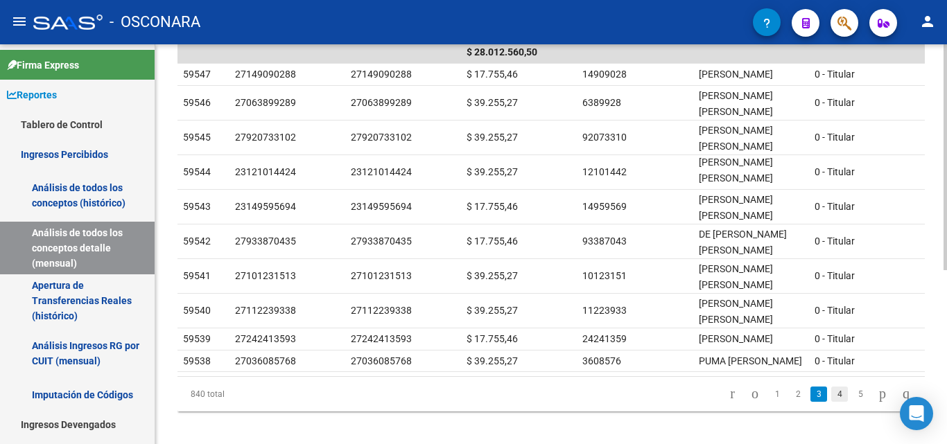
click at [831, 399] on link "4" at bounding box center [839, 394] width 17 height 15
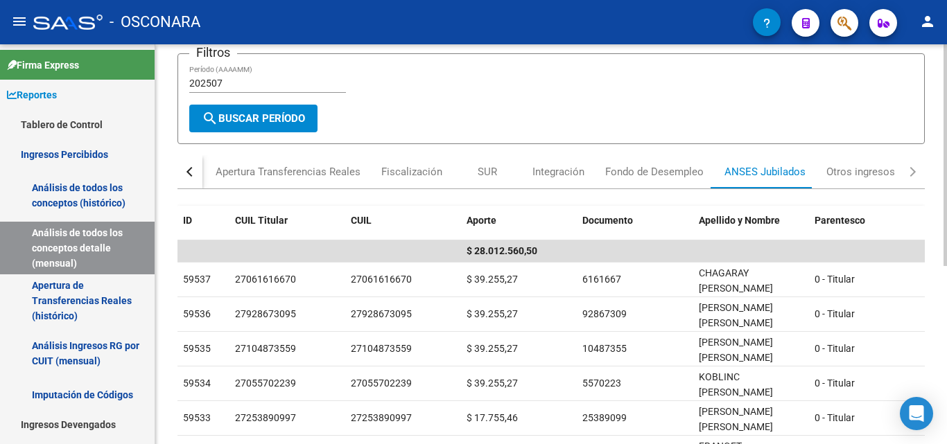
scroll to position [17, 0]
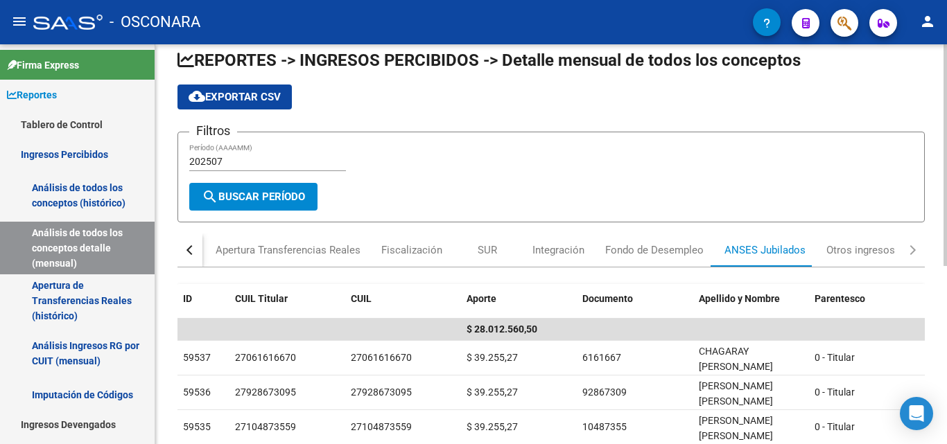
click at [240, 163] on input "202507" at bounding box center [267, 162] width 157 height 12
type input "202508"
click at [258, 198] on span "search Buscar Período" at bounding box center [253, 197] width 103 height 12
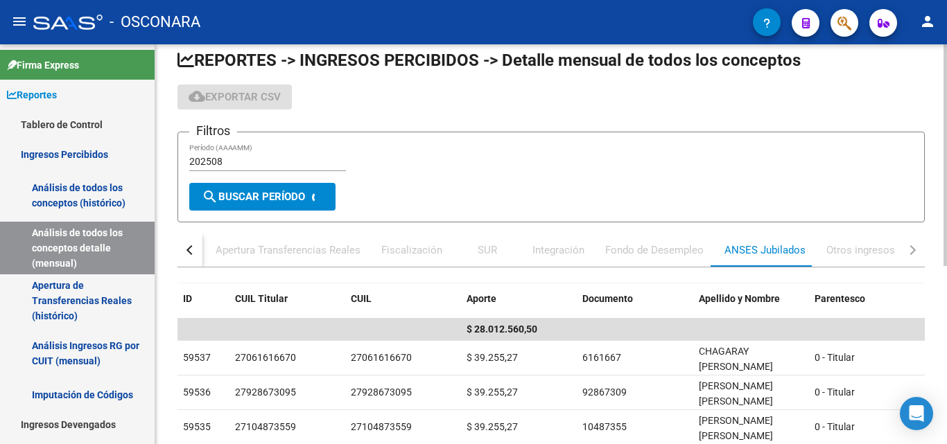
scroll to position [6, 0]
